Goal: Navigation & Orientation: Find specific page/section

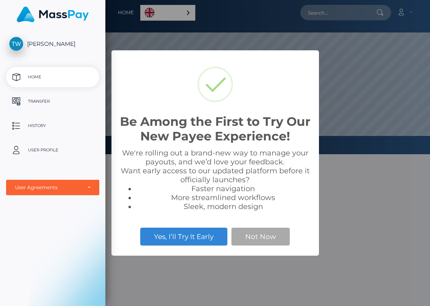
scroll to position [154, 325]
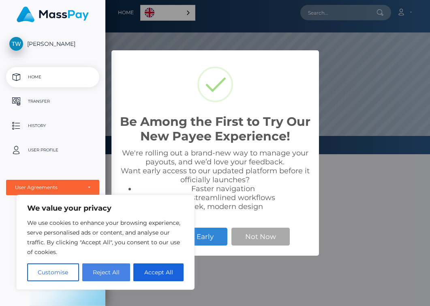
click at [99, 269] on button "Reject All" at bounding box center [106, 272] width 48 height 18
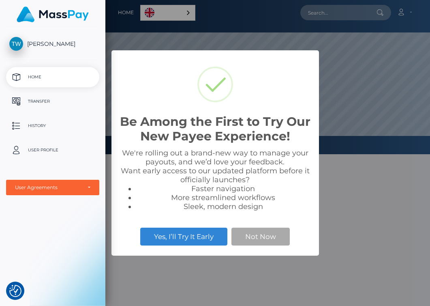
click at [222, 156] on div "We're rolling out a brand-new way to manage your payouts, and we’d love your fe…" at bounding box center [215, 179] width 191 height 62
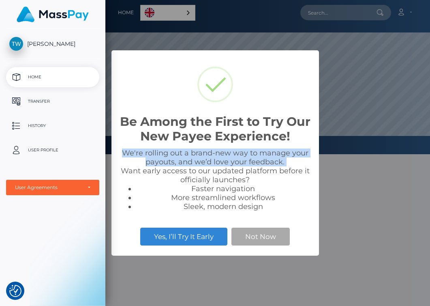
click at [222, 156] on div "We're rolling out a brand-new way to manage your payouts, and we’d love your fe…" at bounding box center [215, 179] width 191 height 62
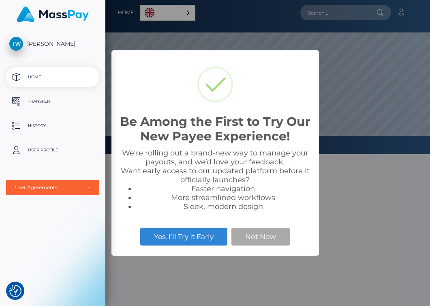
click at [222, 156] on div "We're rolling out a brand-new way to manage your payouts, and we’d love your fe…" at bounding box center [215, 179] width 191 height 62
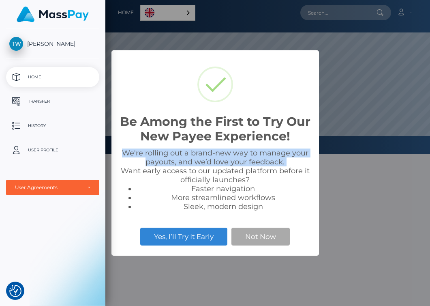
click at [221, 172] on div "We're rolling out a brand-new way to manage your payouts, and we’d love your fe…" at bounding box center [215, 179] width 191 height 62
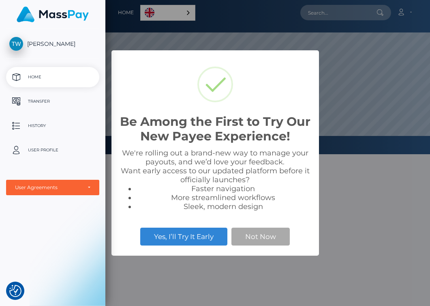
click at [221, 172] on div "We're rolling out a brand-new way to manage your payouts, and we’d love your fe…" at bounding box center [215, 179] width 191 height 62
click at [250, 232] on button "Not Now" at bounding box center [261, 237] width 58 height 18
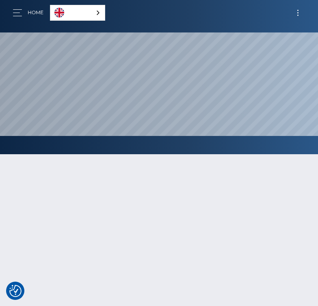
scroll to position [405459, 405296]
